Goal: Task Accomplishment & Management: Manage account settings

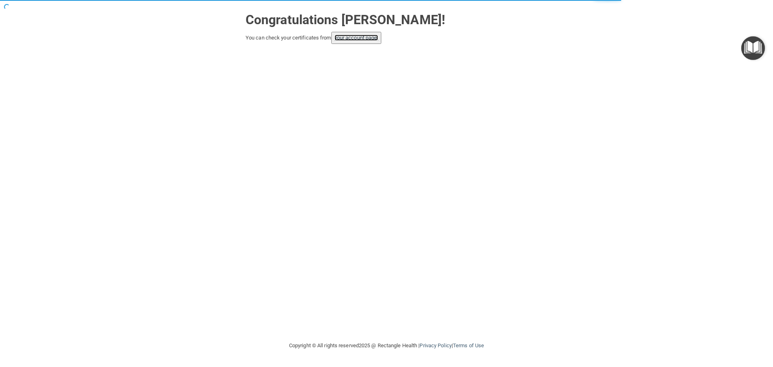
click at [350, 40] on link "your account page!" at bounding box center [357, 38] width 44 height 6
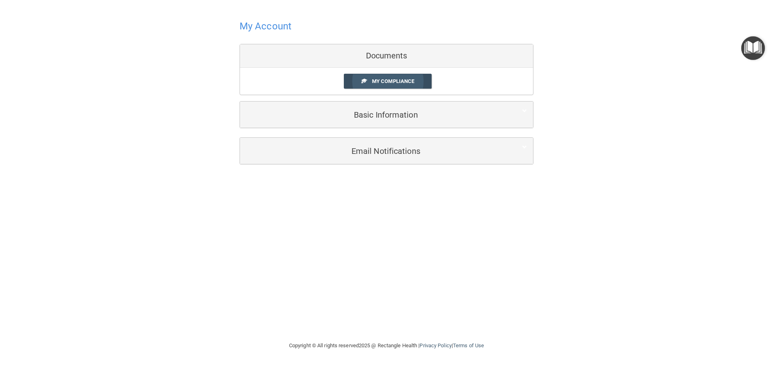
click at [382, 82] on span "My Compliance" at bounding box center [393, 81] width 42 height 6
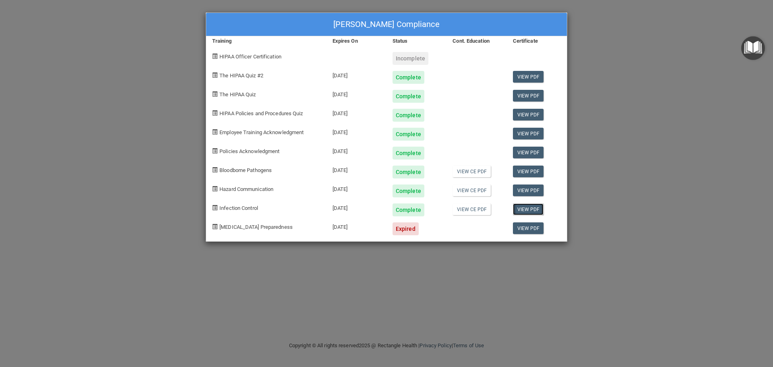
click at [524, 209] on link "View PDF" at bounding box center [528, 209] width 31 height 12
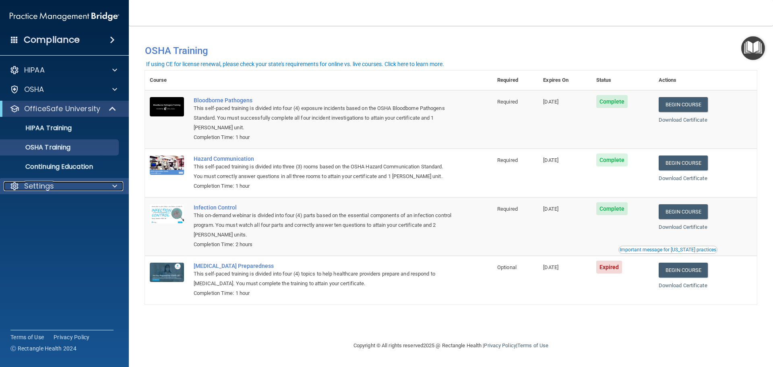
click at [110, 190] on div at bounding box center [114, 186] width 20 height 10
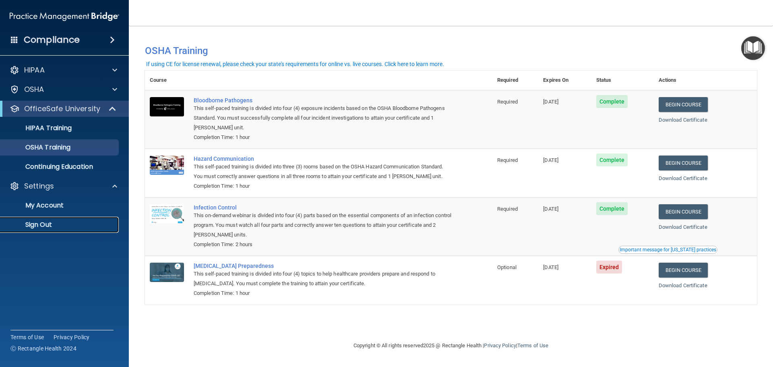
click at [36, 226] on p "Sign Out" at bounding box center [60, 225] width 110 height 8
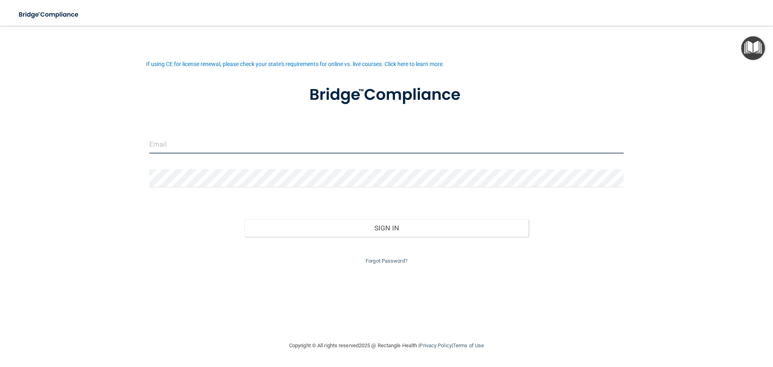
type input "[EMAIL_ADDRESS][DOMAIN_NAME]"
